Goal: Transaction & Acquisition: Purchase product/service

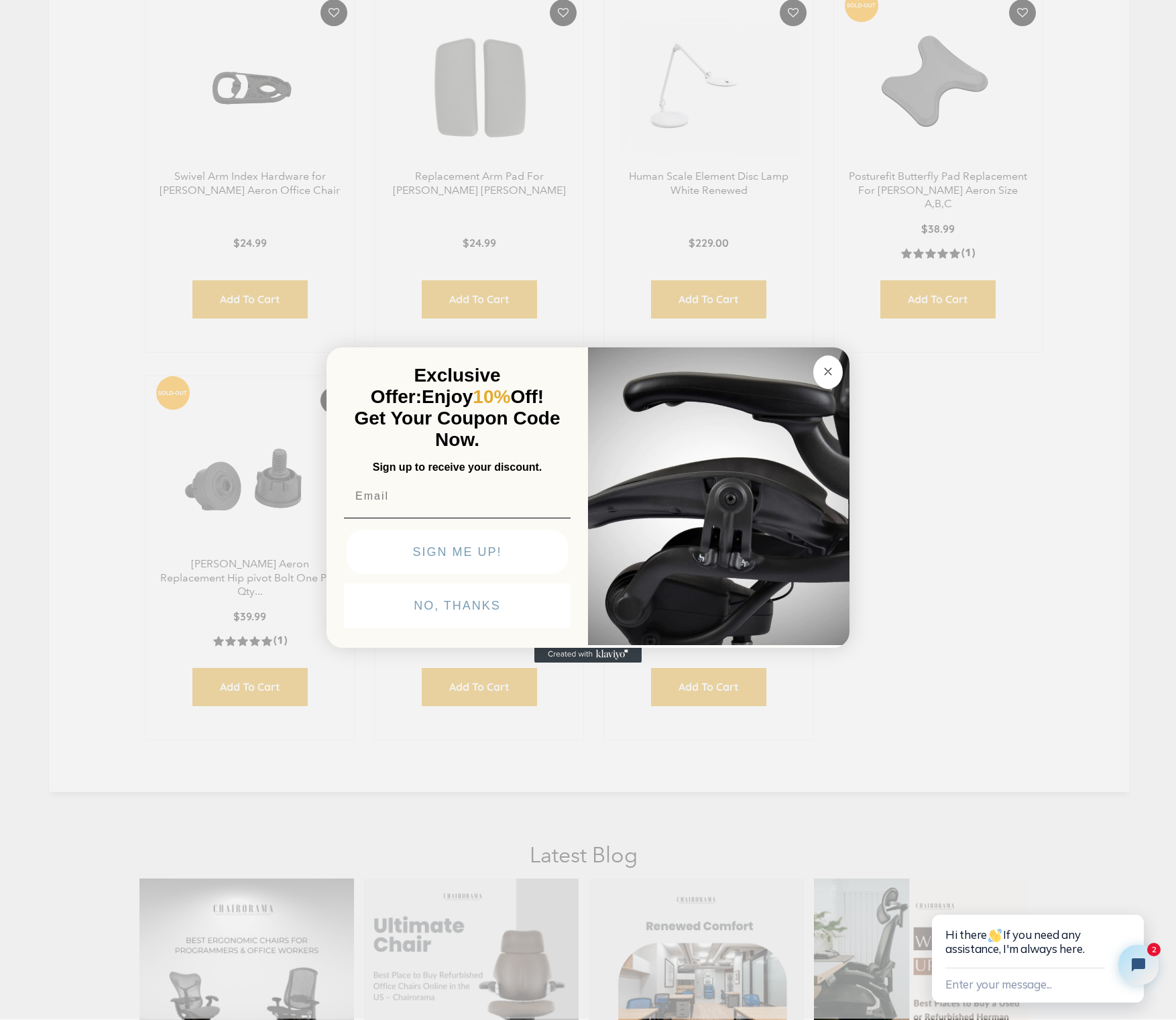
scroll to position [1408, 0]
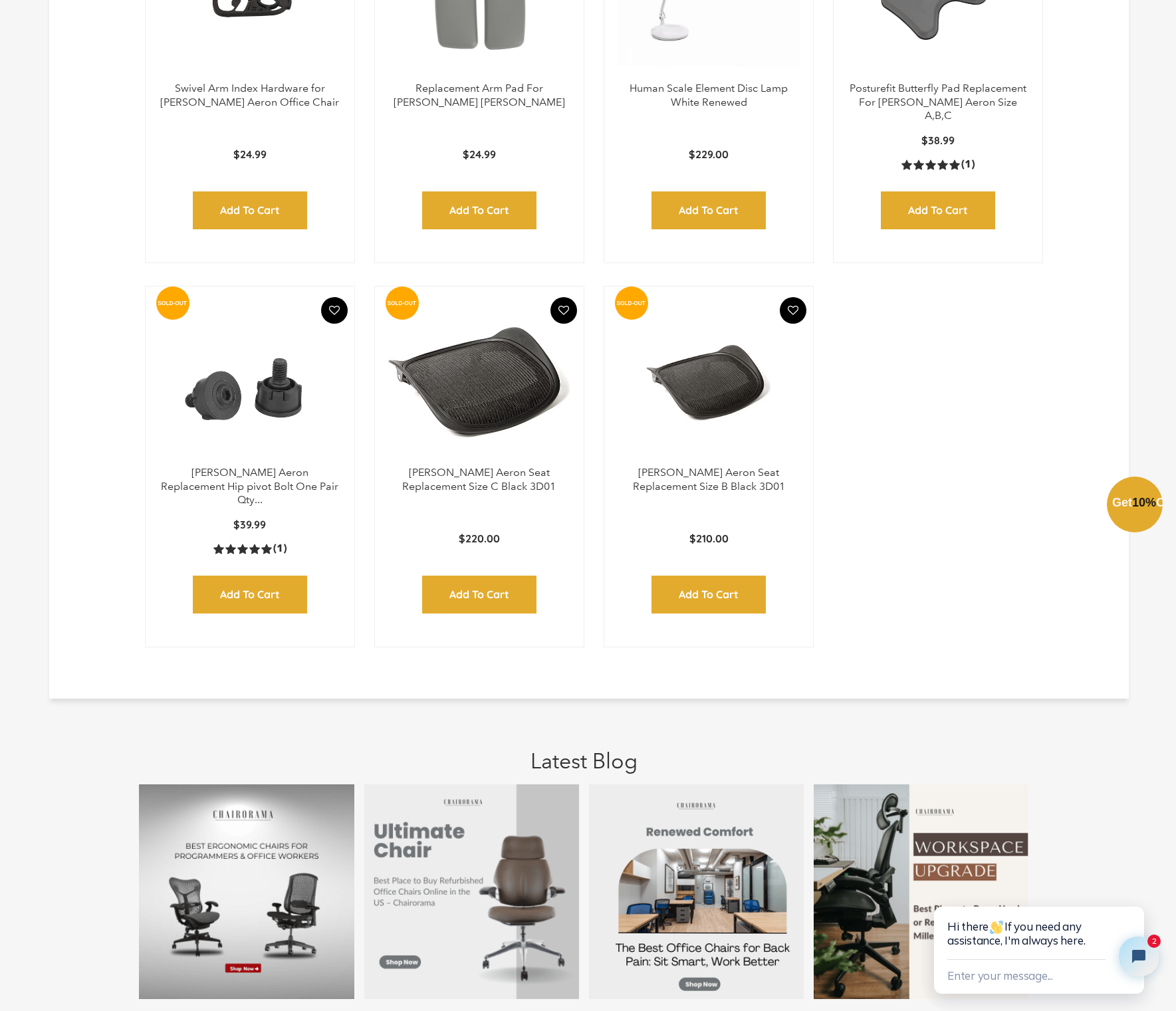
click at [1089, 392] on div "Close dialog Exclusive Offer: Enjoy 10% Off! Get Your Coupon Code Now. Sign up …" at bounding box center [588, 505] width 1176 height 1011
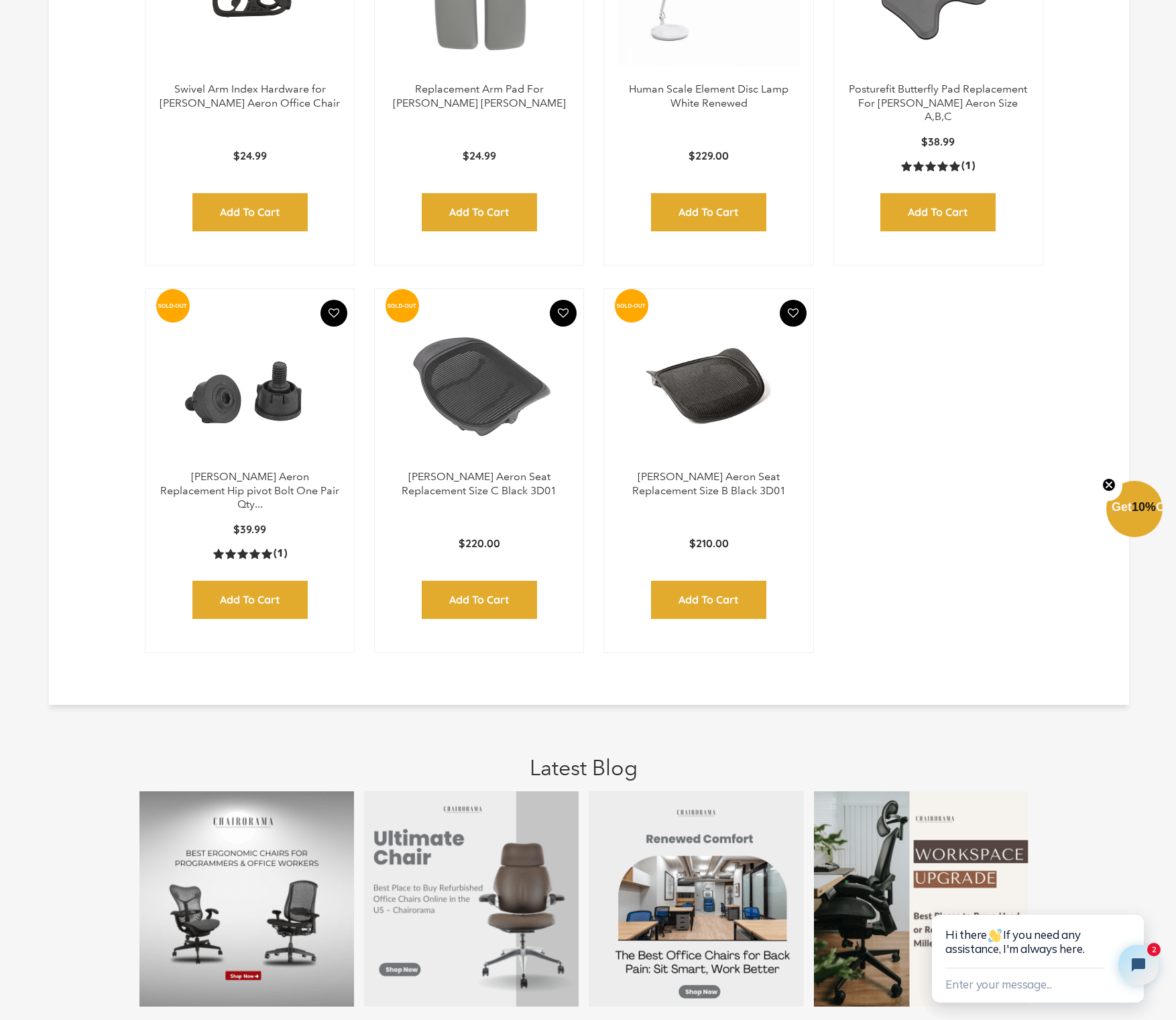
click at [477, 386] on img at bounding box center [479, 386] width 182 height 167
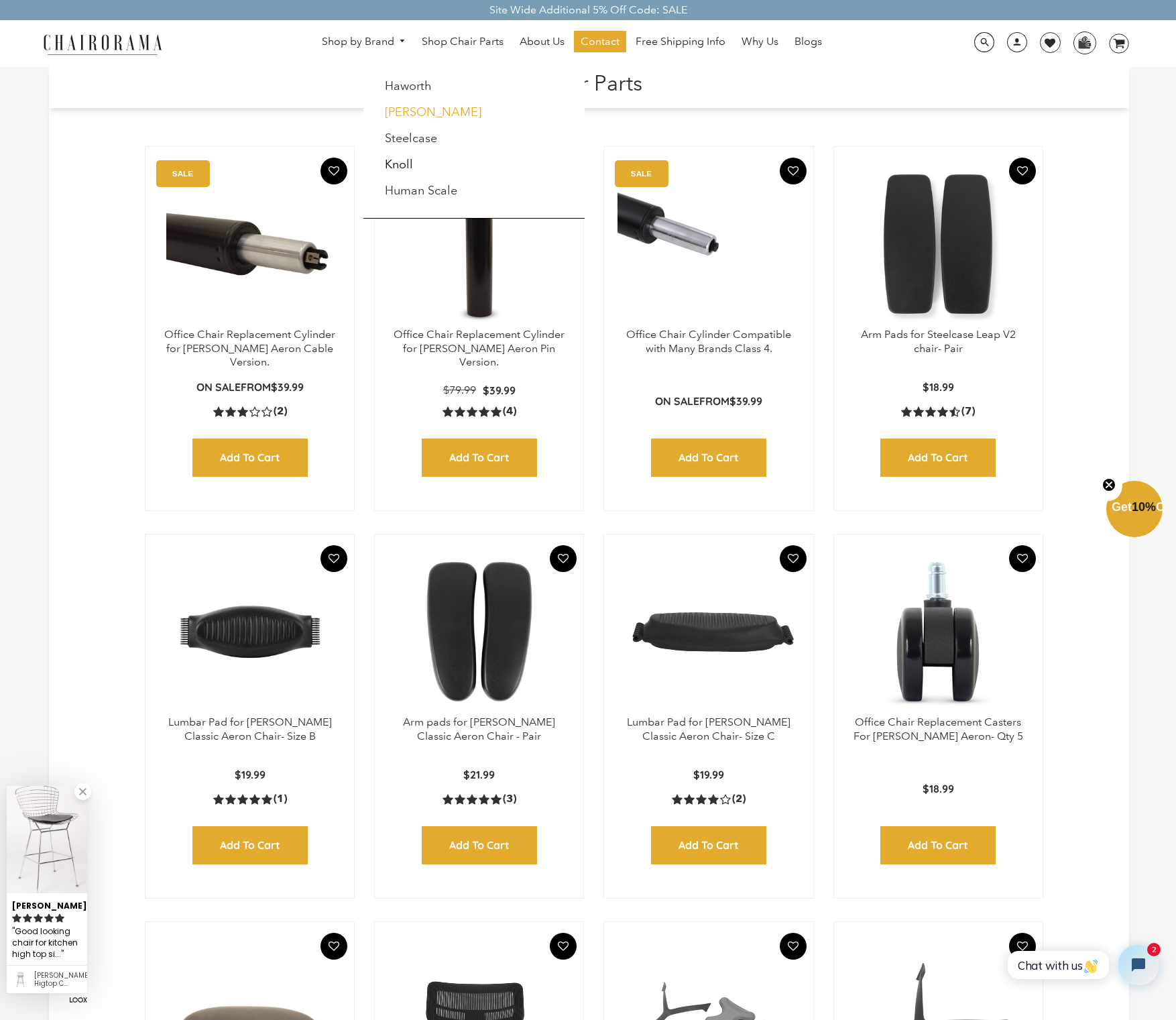
click at [391, 114] on link "[PERSON_NAME]" at bounding box center [433, 112] width 97 height 15
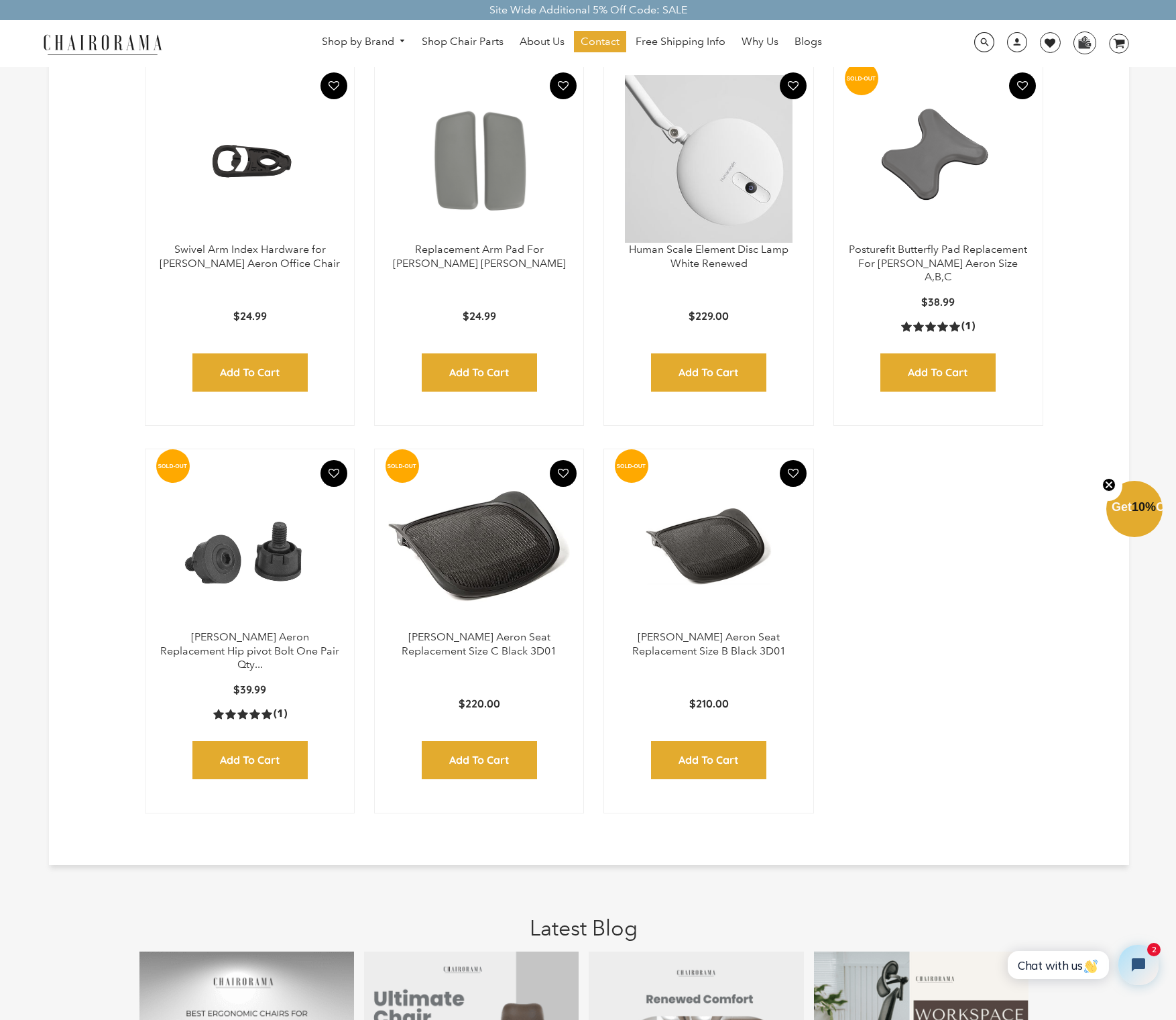
scroll to position [1275, 0]
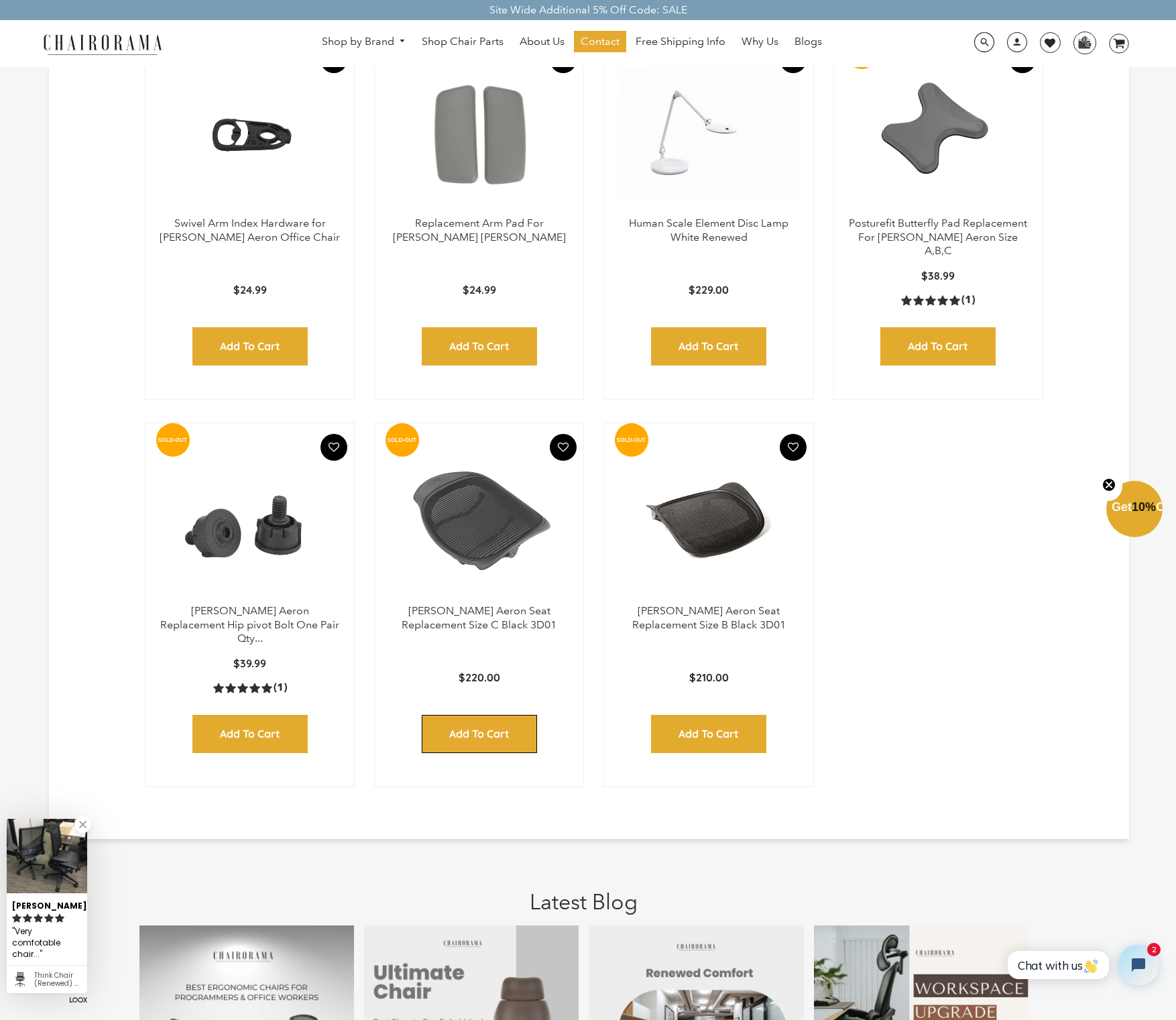
click at [463, 738] on input "Add to Cart" at bounding box center [479, 734] width 115 height 38
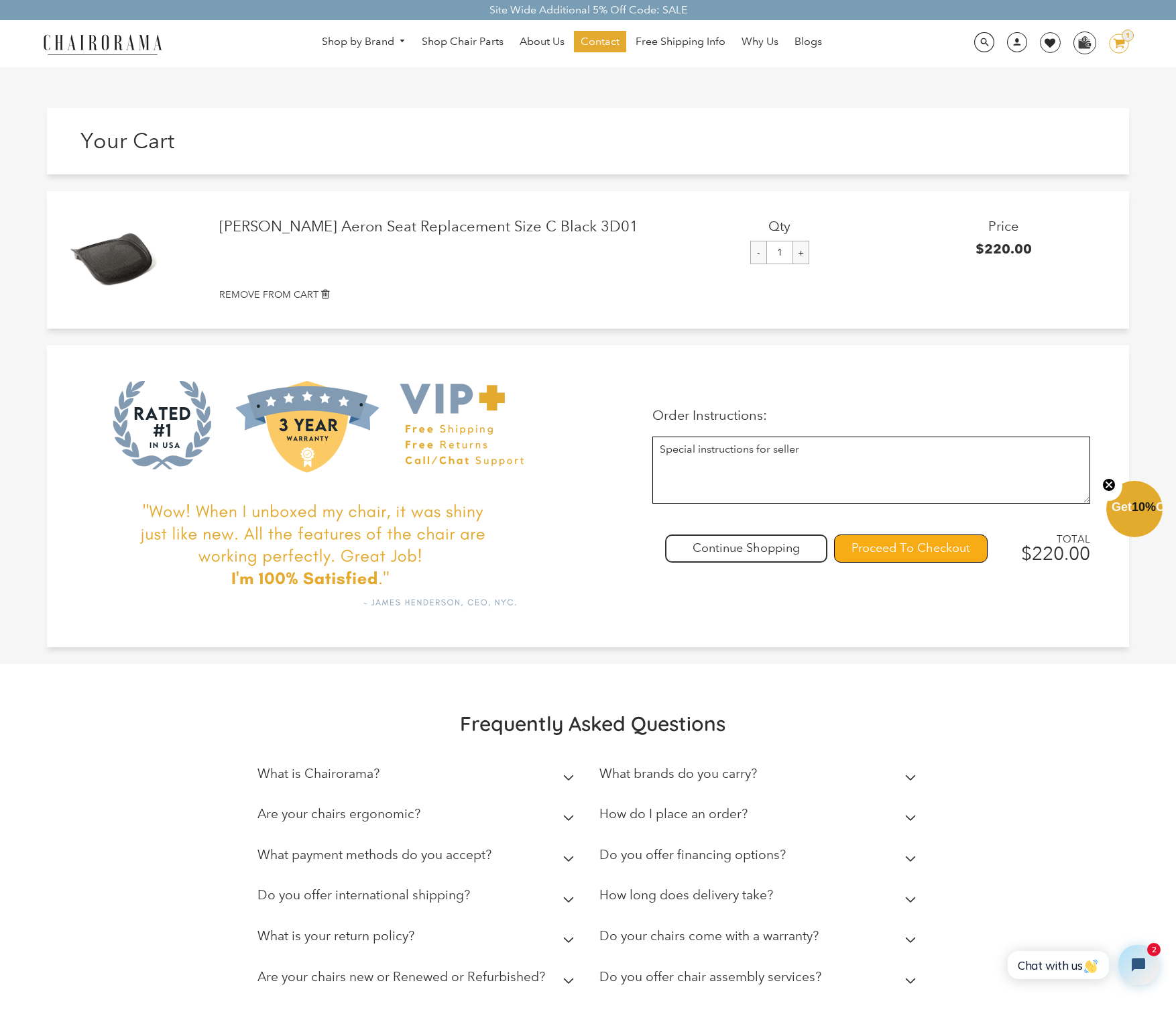
click at [873, 546] on input "Proceed To Checkout" at bounding box center [910, 548] width 153 height 28
